Goal: Information Seeking & Learning: Learn about a topic

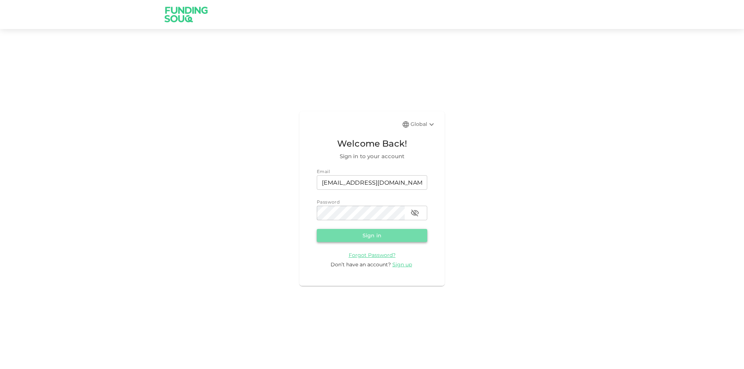
click at [408, 232] on button "Sign in" at bounding box center [372, 235] width 110 height 13
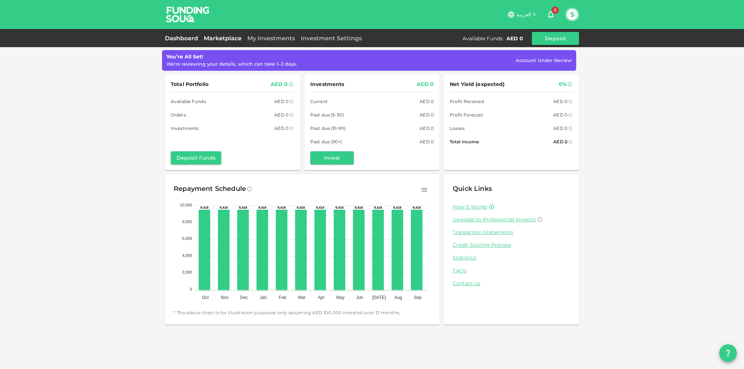
click at [223, 35] on link "Marketplace" at bounding box center [223, 38] width 44 height 7
